Goal: Navigation & Orientation: Find specific page/section

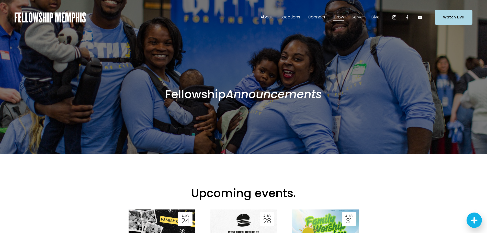
click at [0, 0] on span "Our Story & Beliefs" at bounding box center [0, 0] width 0 height 0
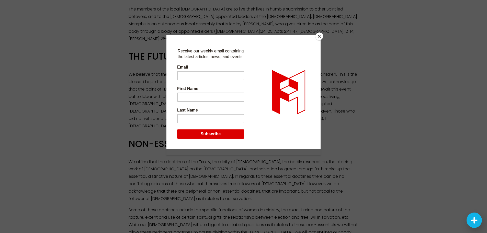
scroll to position [885, 0]
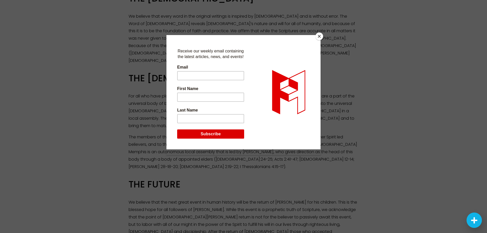
click at [321, 37] on button "Close" at bounding box center [320, 36] width 8 height 8
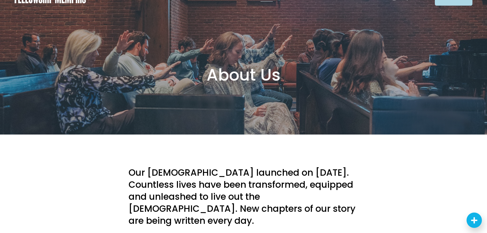
scroll to position [0, 0]
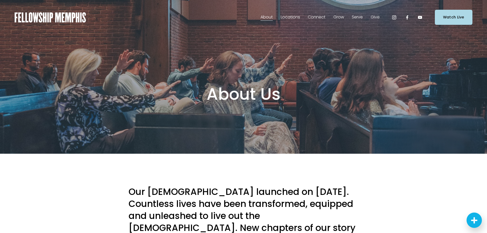
click at [0, 0] on span "Our DNA" at bounding box center [0, 0] width 0 height 0
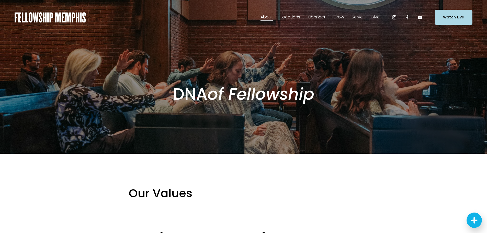
click at [0, 0] on span "Staff" at bounding box center [0, 0] width 0 height 0
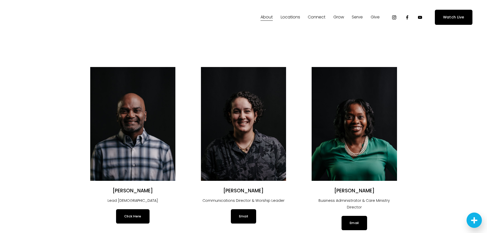
click at [0, 0] on span "In-Person" at bounding box center [0, 0] width 0 height 0
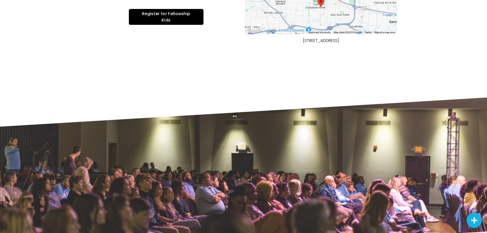
scroll to position [232, 0]
